Goal: Book appointment/travel/reservation

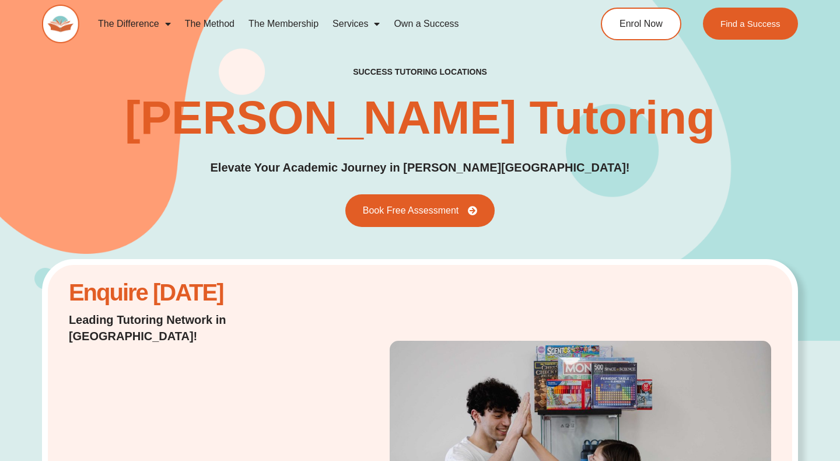
click at [198, 17] on link "The Method" at bounding box center [210, 24] width 64 height 27
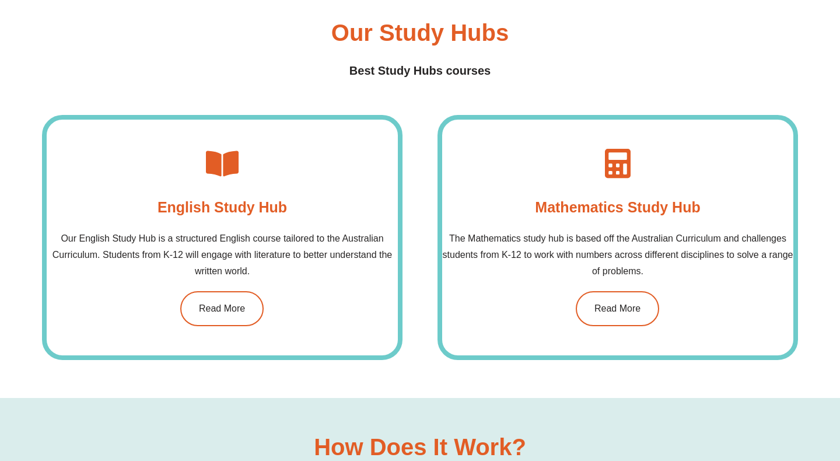
scroll to position [810, 0]
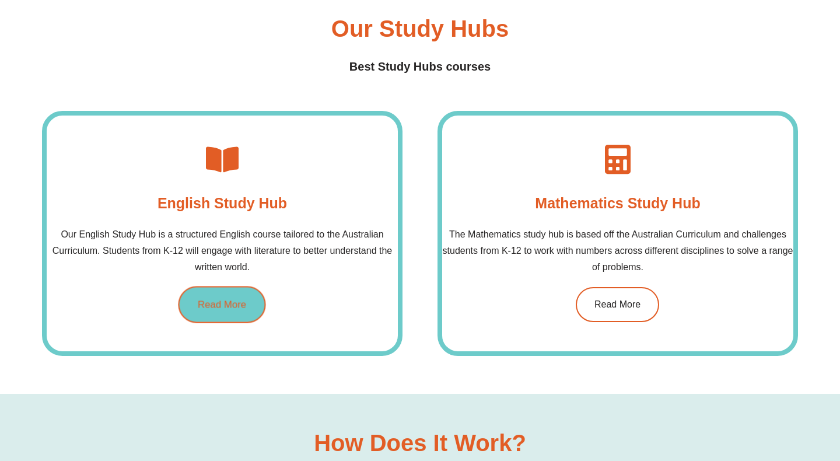
click at [223, 303] on span "Read More" at bounding box center [222, 304] width 48 height 10
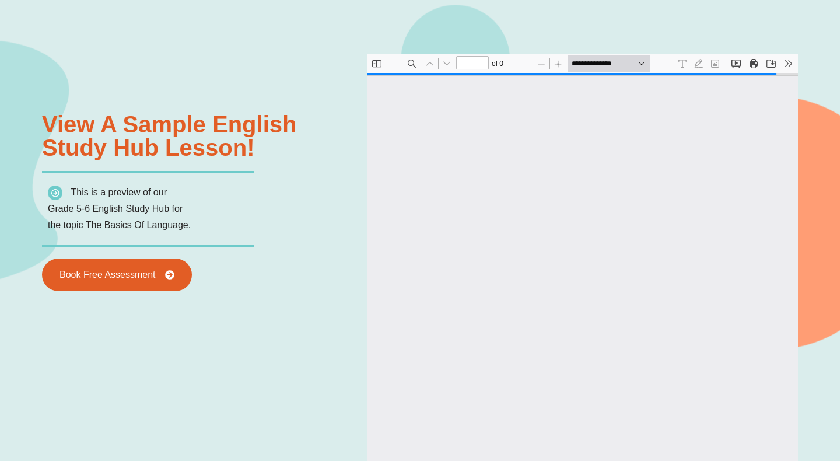
type input "*"
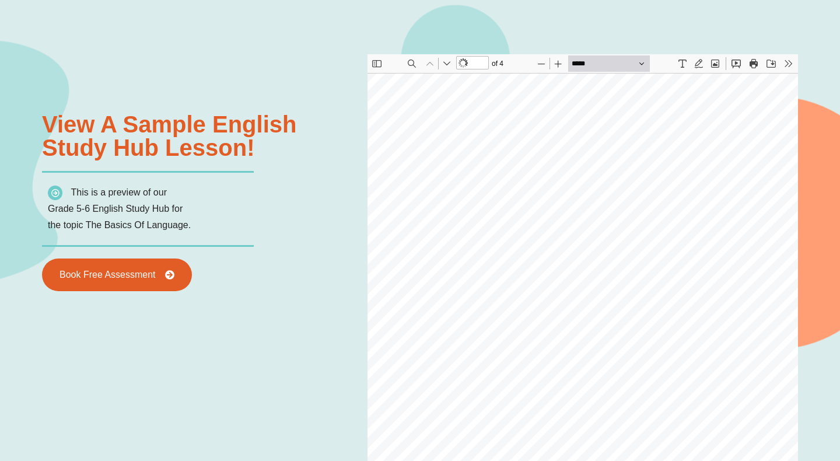
scroll to position [61, 3]
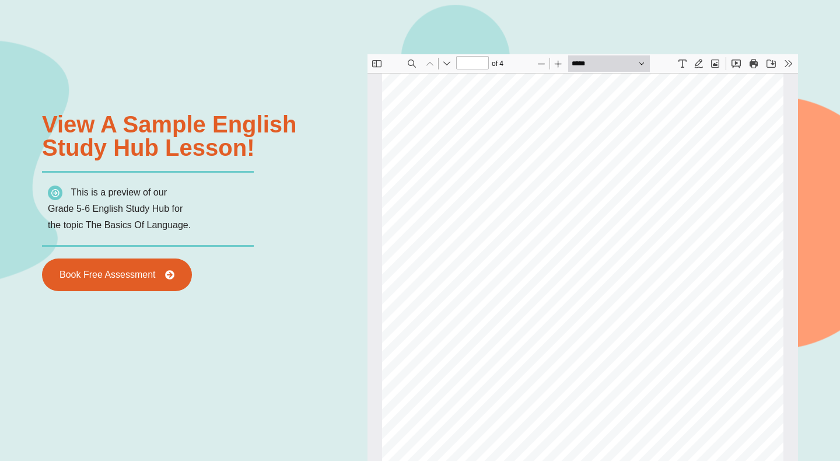
select select "******"
type input "*"
select select "******"
type input "*"
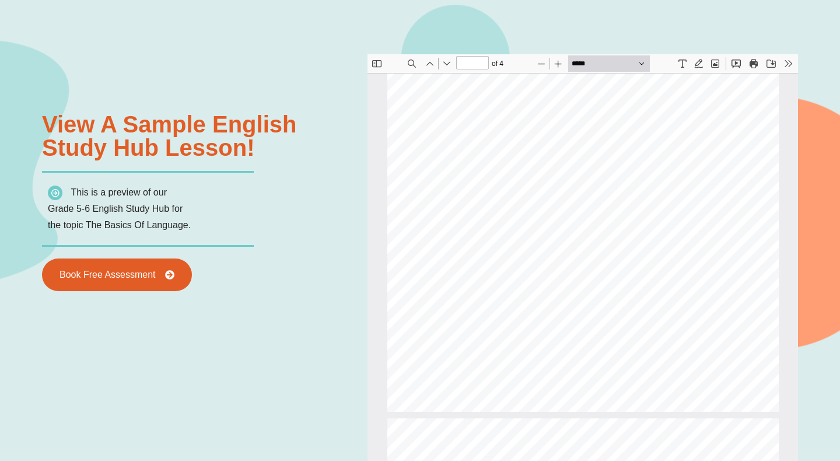
select select "******"
type input "*"
select select "******"
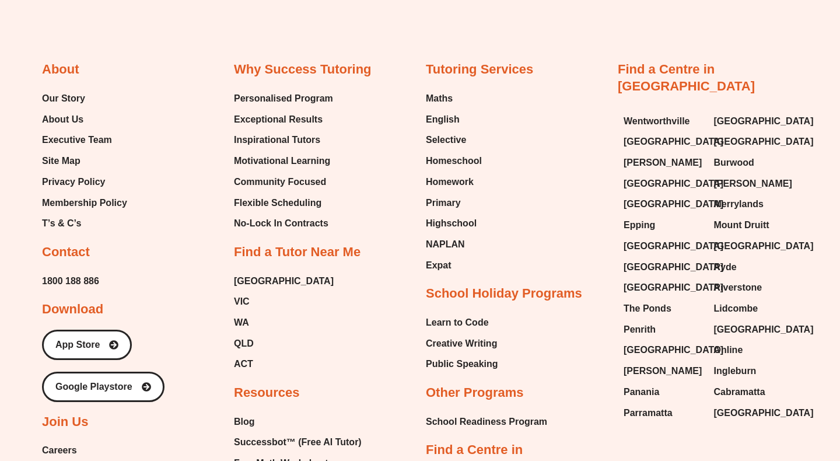
scroll to position [4494, 0]
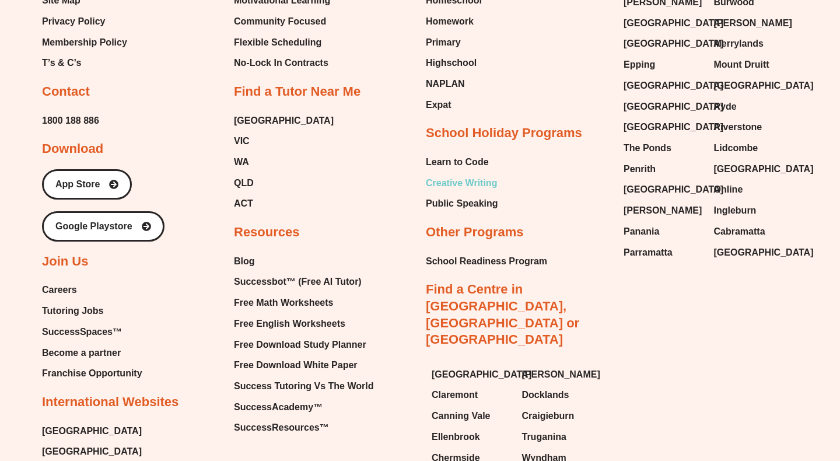
click at [480, 180] on span "Creative Writing" at bounding box center [461, 183] width 71 height 18
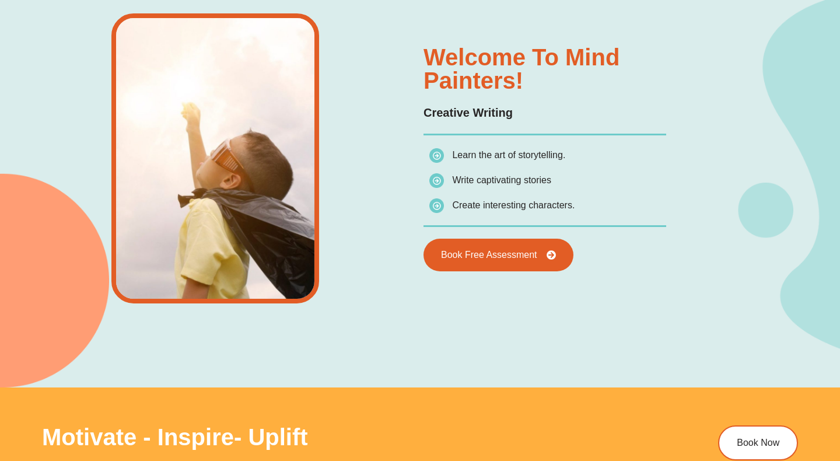
scroll to position [969, 0]
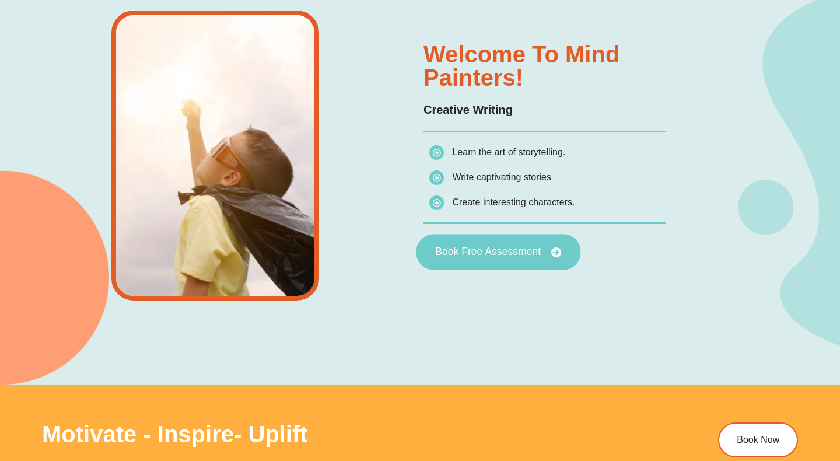
click at [490, 242] on link "Book Free Assessment" at bounding box center [498, 252] width 165 height 36
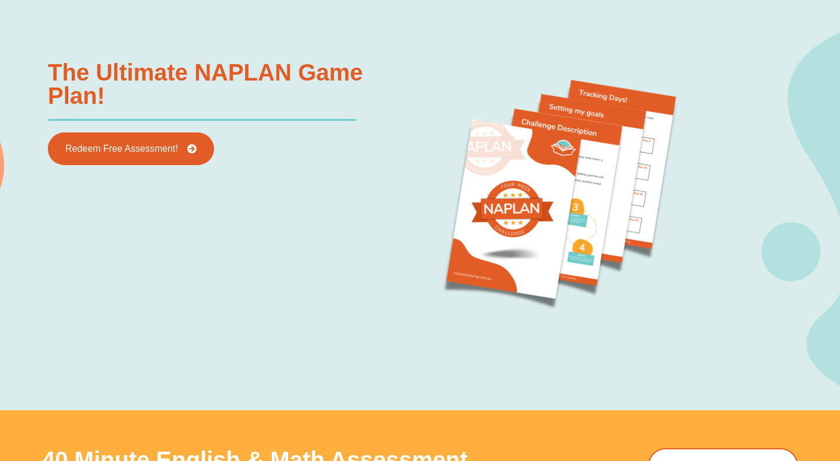
scroll to position [1203, 0]
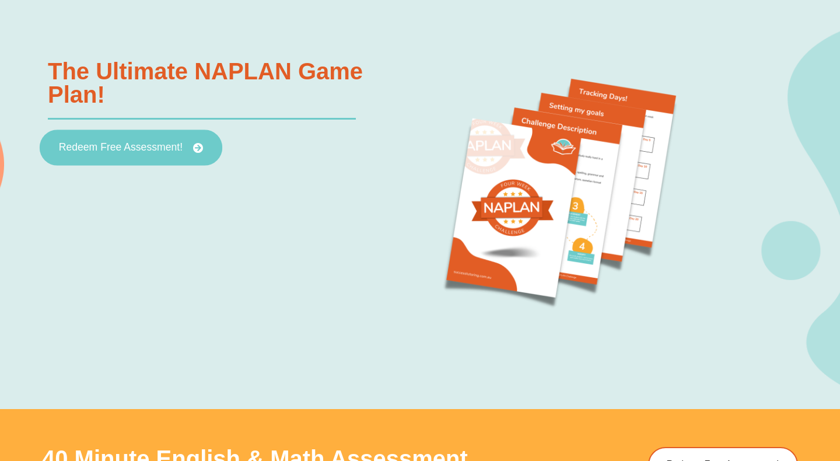
click at [140, 153] on link "Redeem Free Assessment!" at bounding box center [131, 148] width 183 height 36
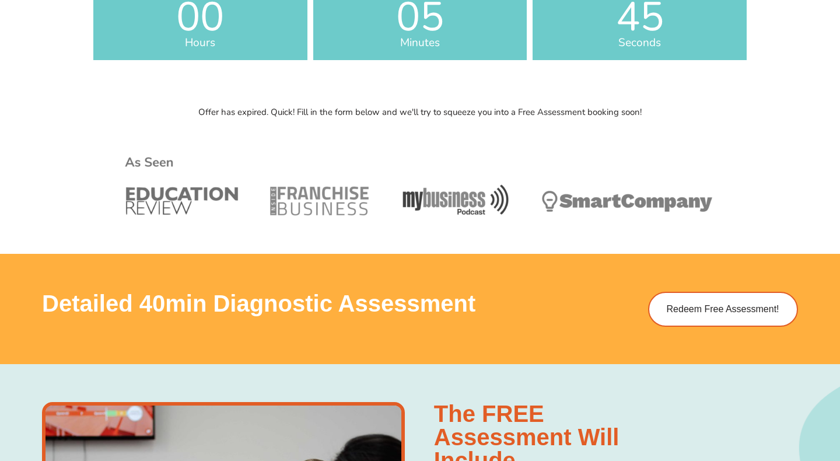
scroll to position [659, 0]
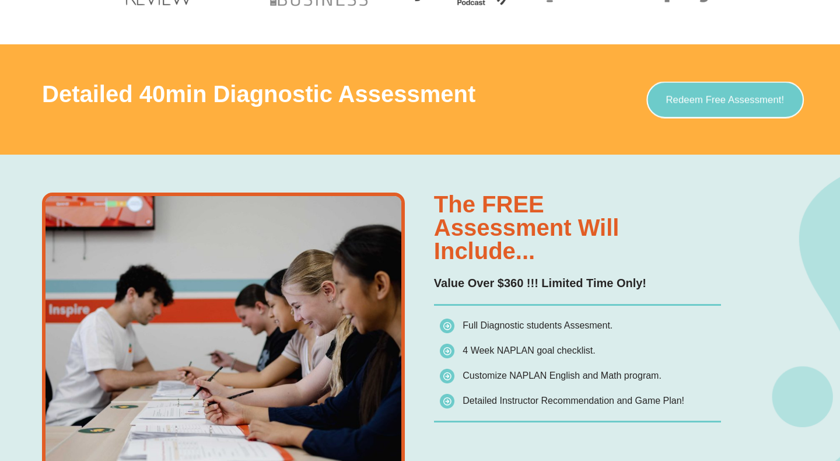
click at [709, 104] on span "Redeem Free Assessment!" at bounding box center [725, 100] width 118 height 10
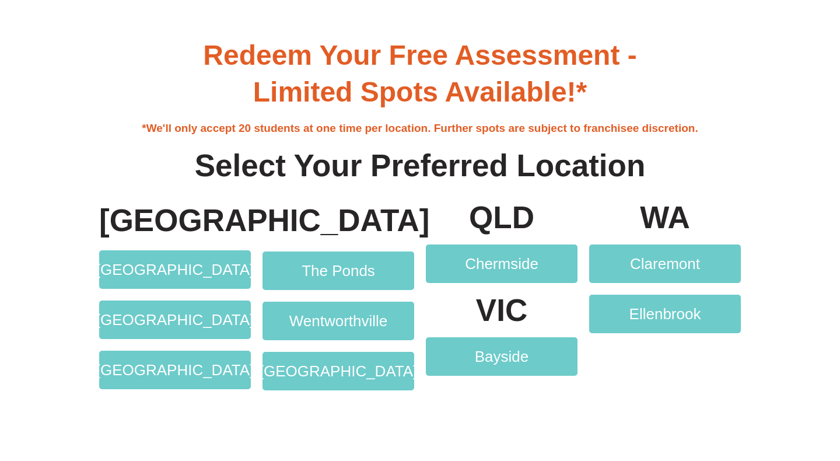
scroll to position [2139, 0]
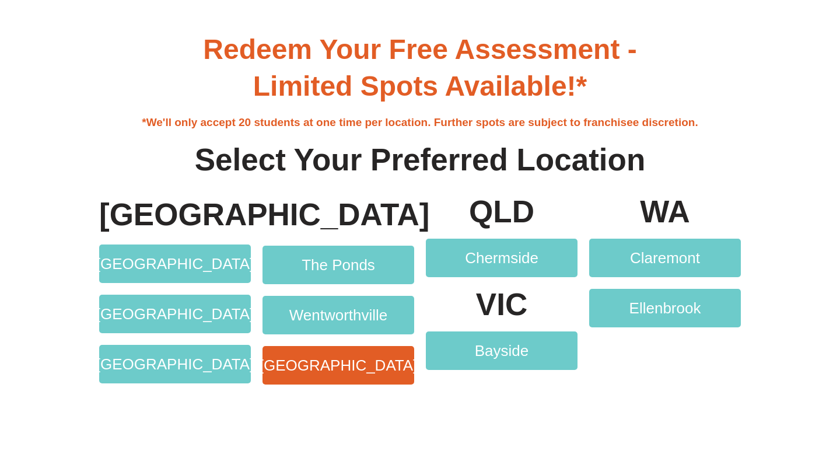
click at [367, 351] on link "[GEOGRAPHIC_DATA]" at bounding box center [339, 365] width 152 height 39
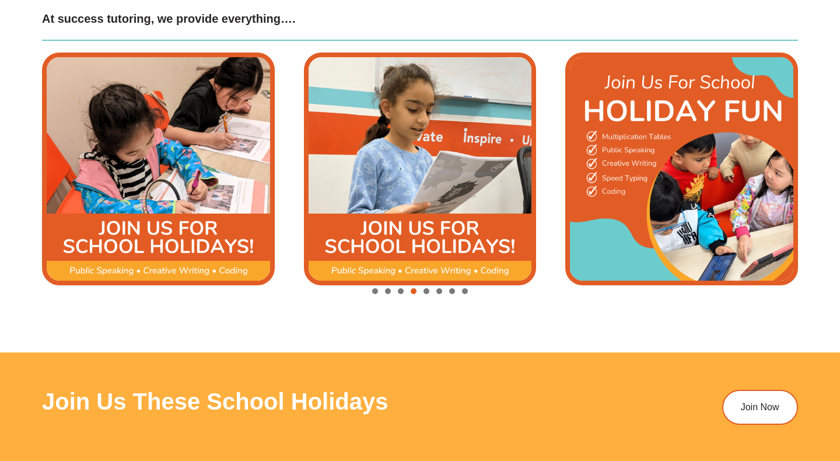
scroll to position [1383, 0]
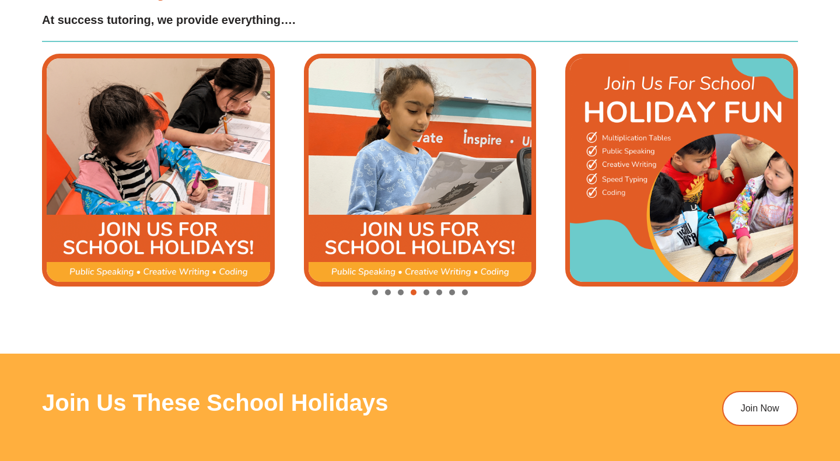
click at [377, 248] on img "5 / 8" at bounding box center [420, 170] width 233 height 233
click at [400, 215] on img "5 / 8" at bounding box center [420, 170] width 233 height 233
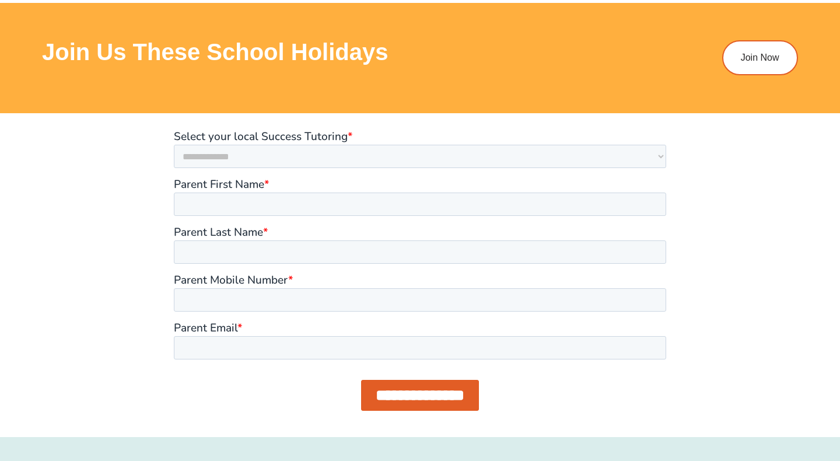
scroll to position [1734, 0]
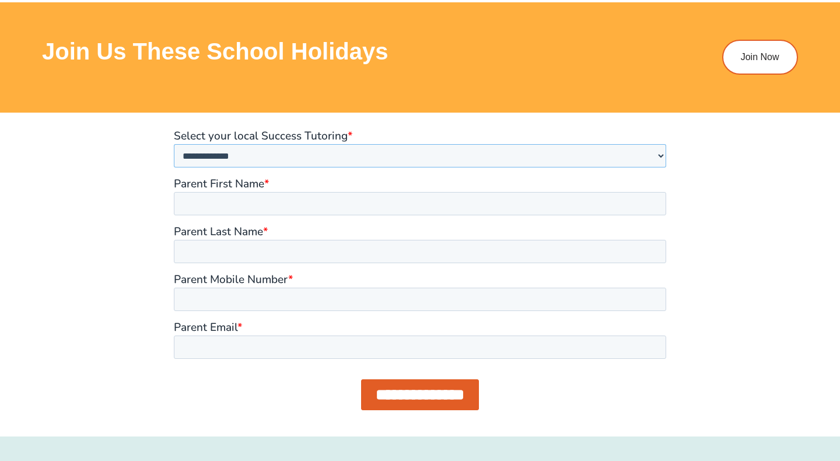
click at [407, 155] on select "**********" at bounding box center [420, 155] width 492 height 23
